Goal: Task Accomplishment & Management: Manage account settings

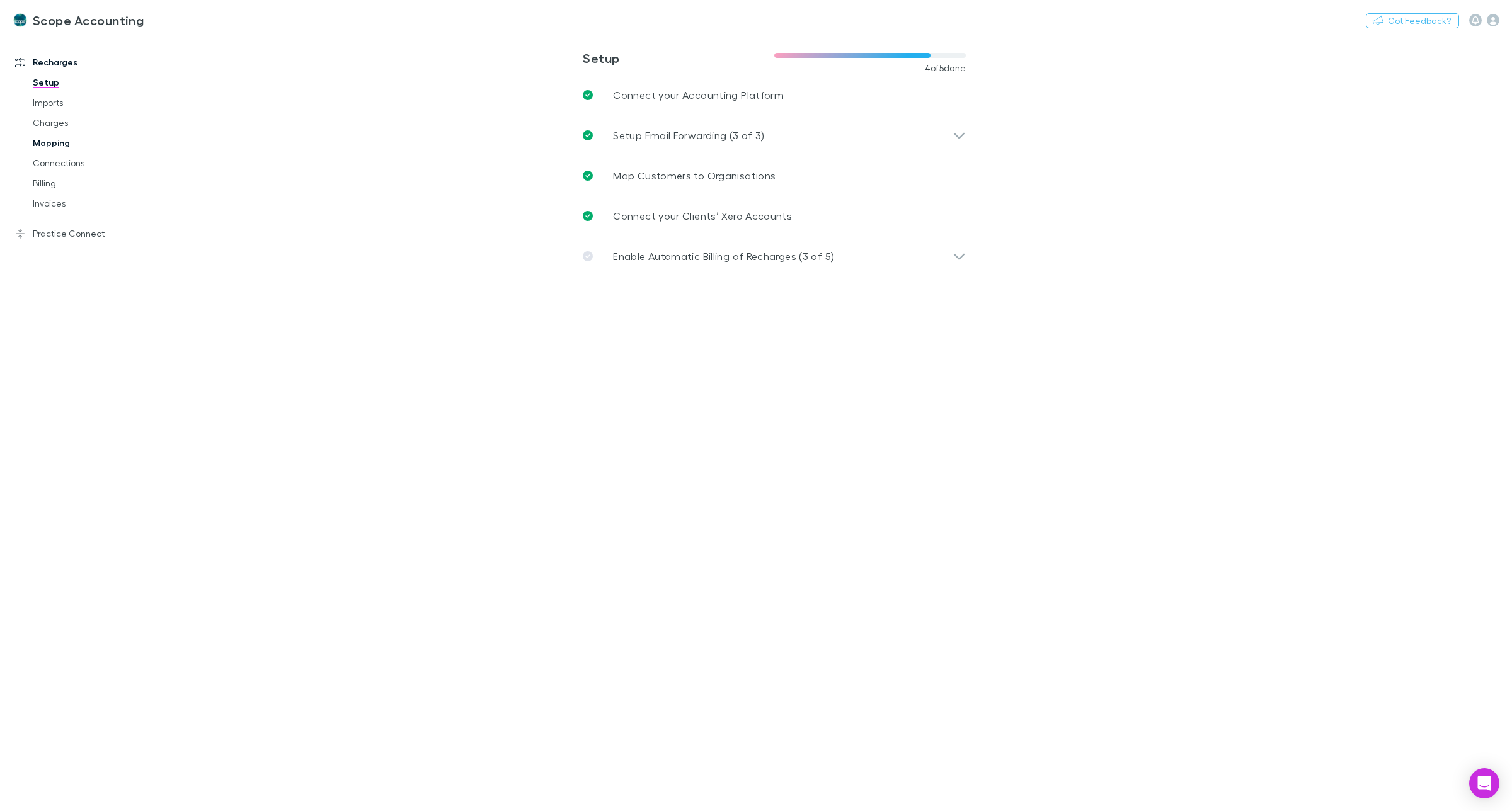
click at [49, 142] on link "Mapping" at bounding box center [99, 143] width 157 height 20
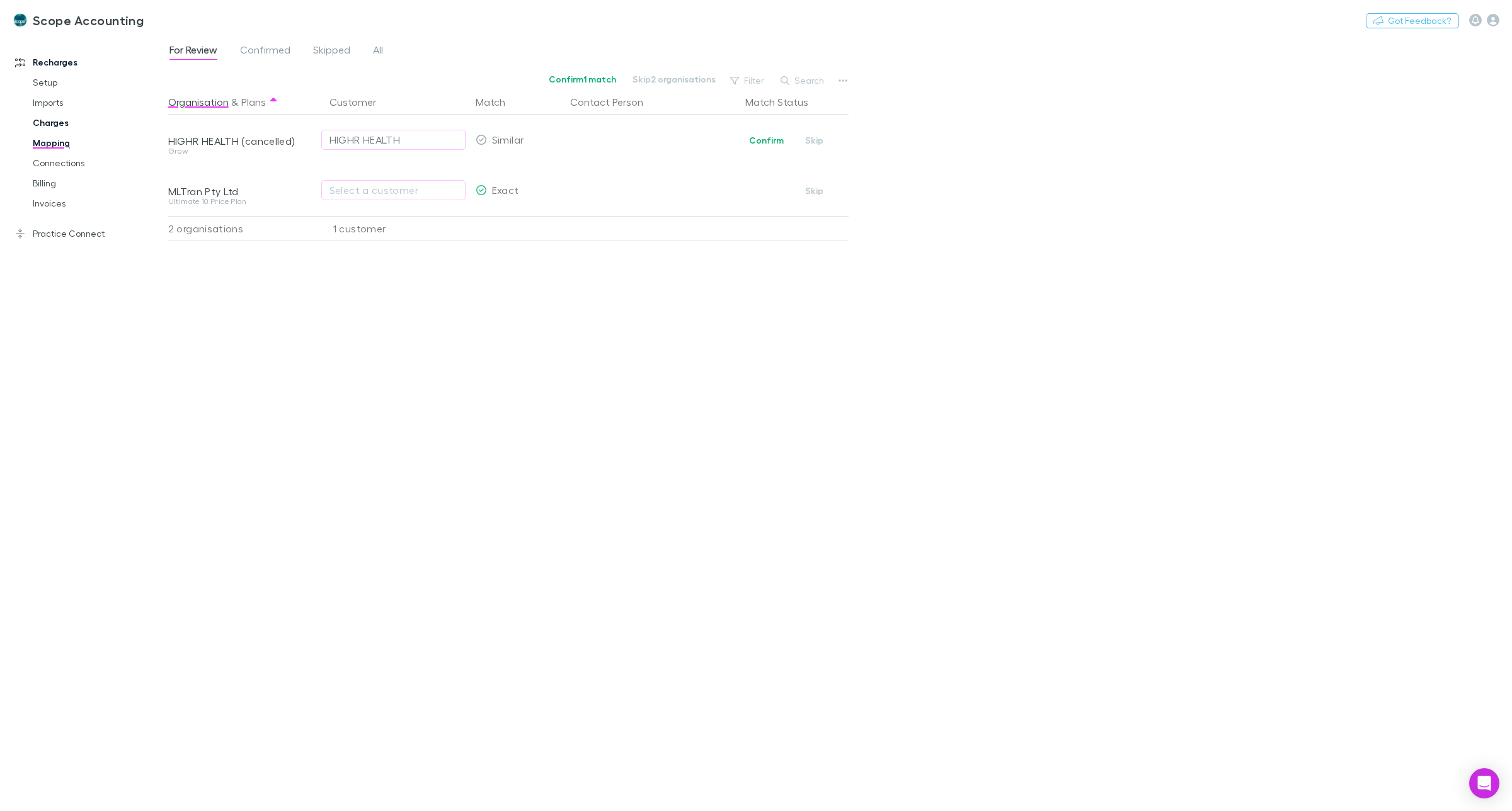
click at [51, 122] on link "Charges" at bounding box center [99, 123] width 157 height 20
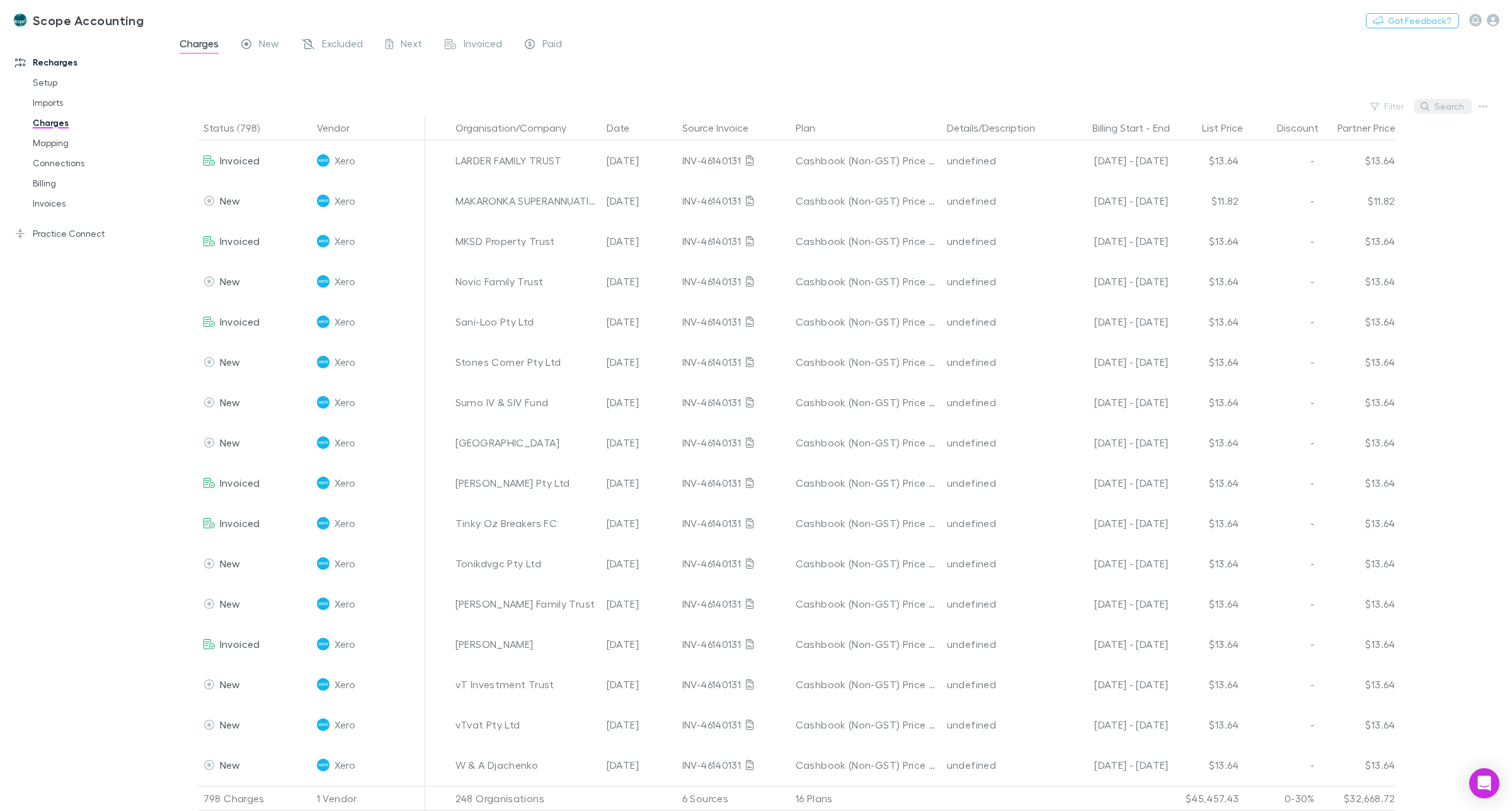
click at [1441, 107] on button "Search" at bounding box center [1443, 107] width 57 height 15
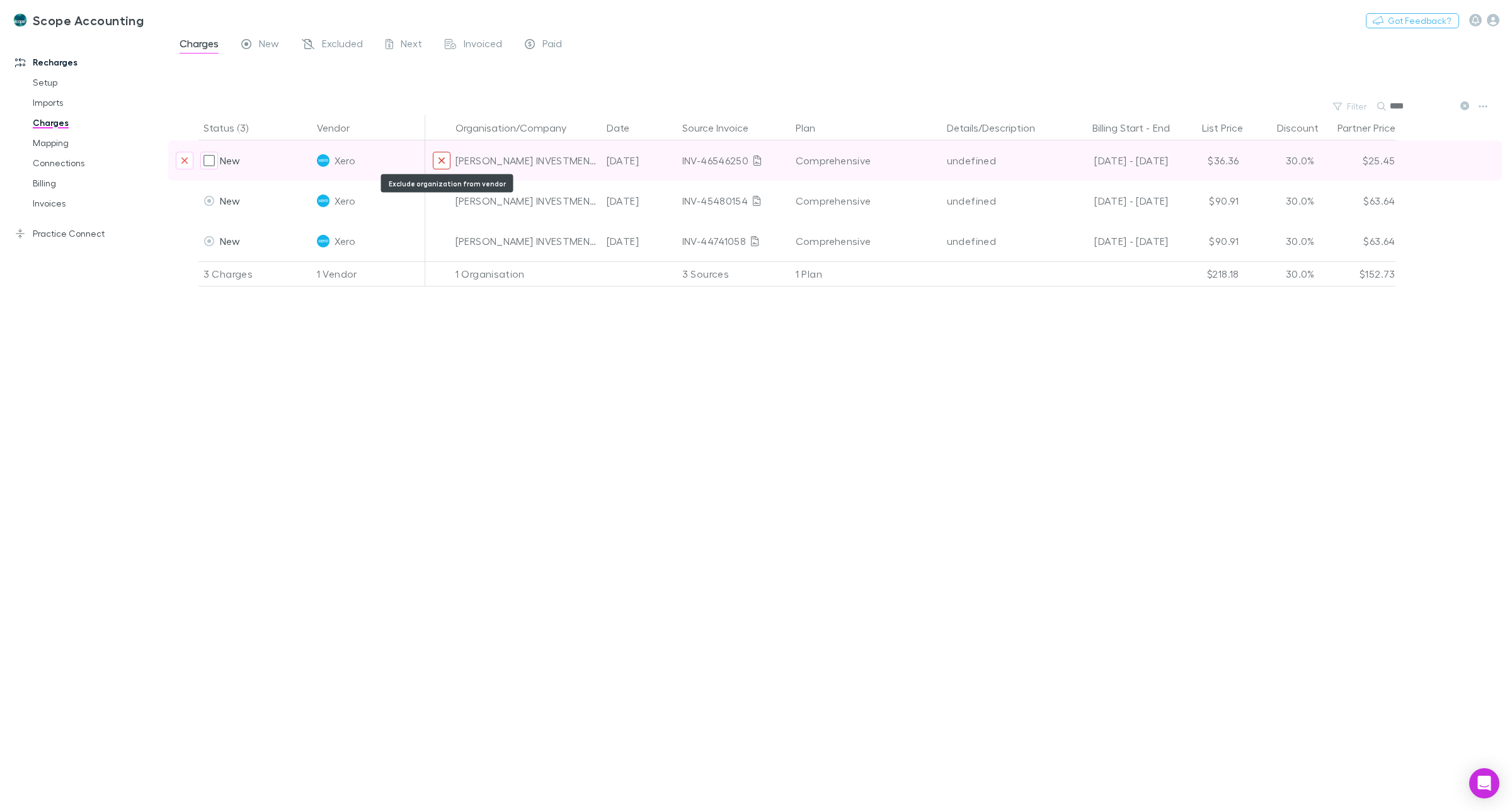
type input "****"
click at [444, 159] on icon "Exclude organization from vendor" at bounding box center [441, 161] width 8 height 10
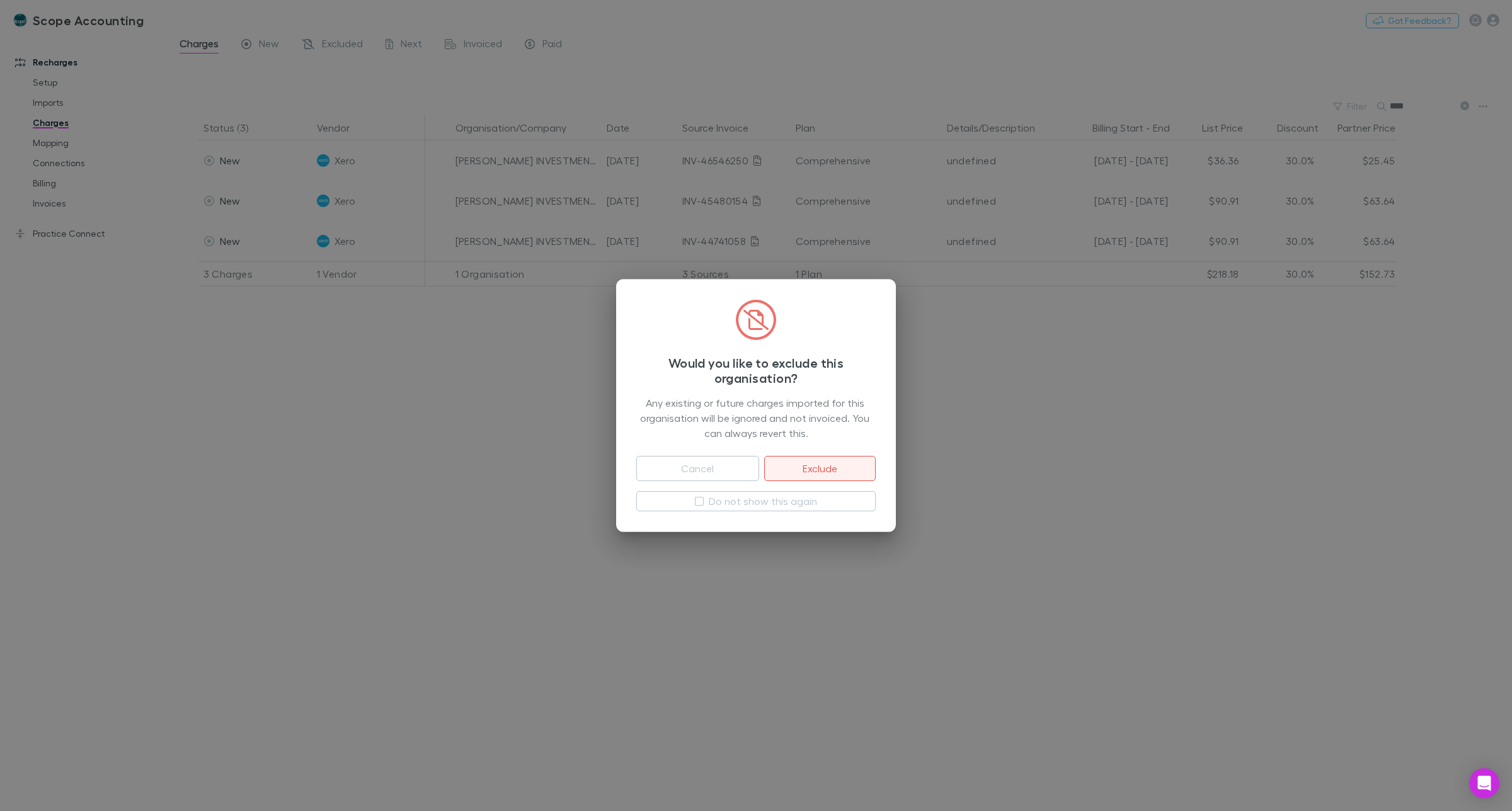
click at [810, 467] on button "Exclude" at bounding box center [819, 469] width 111 height 25
